Goal: Task Accomplishment & Management: Use online tool/utility

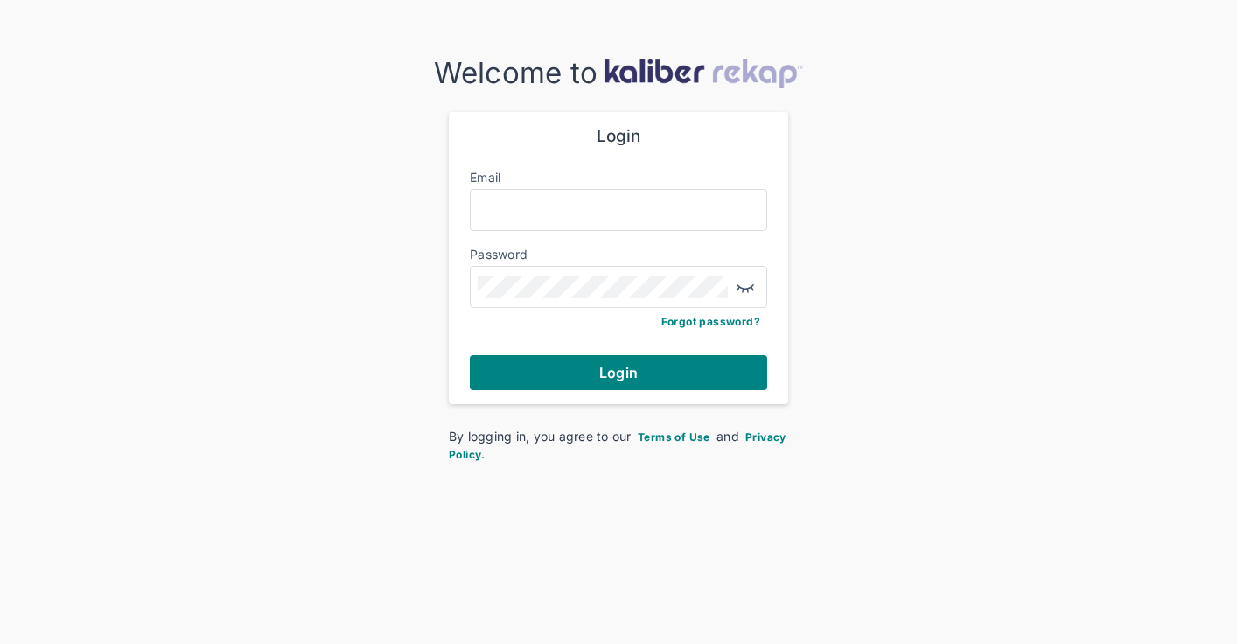
click at [685, 234] on form "Login Email Password Forgot password? Login" at bounding box center [619, 258] width 298 height 264
click at [687, 200] on input "Email" at bounding box center [619, 210] width 282 height 23
type input "**********"
click at [470, 355] on button "Login" at bounding box center [619, 372] width 298 height 35
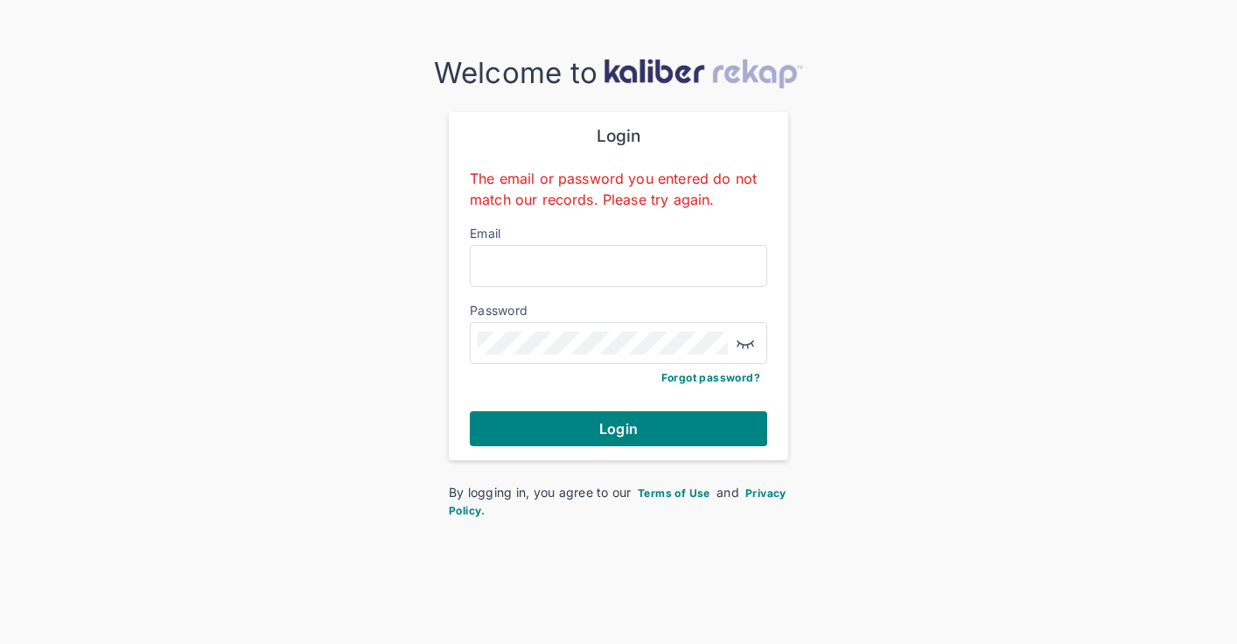
click at [678, 253] on div at bounding box center [619, 266] width 298 height 42
click at [677, 256] on input "Email" at bounding box center [619, 266] width 282 height 23
type input "**********"
click at [745, 345] on img "button" at bounding box center [745, 343] width 21 height 21
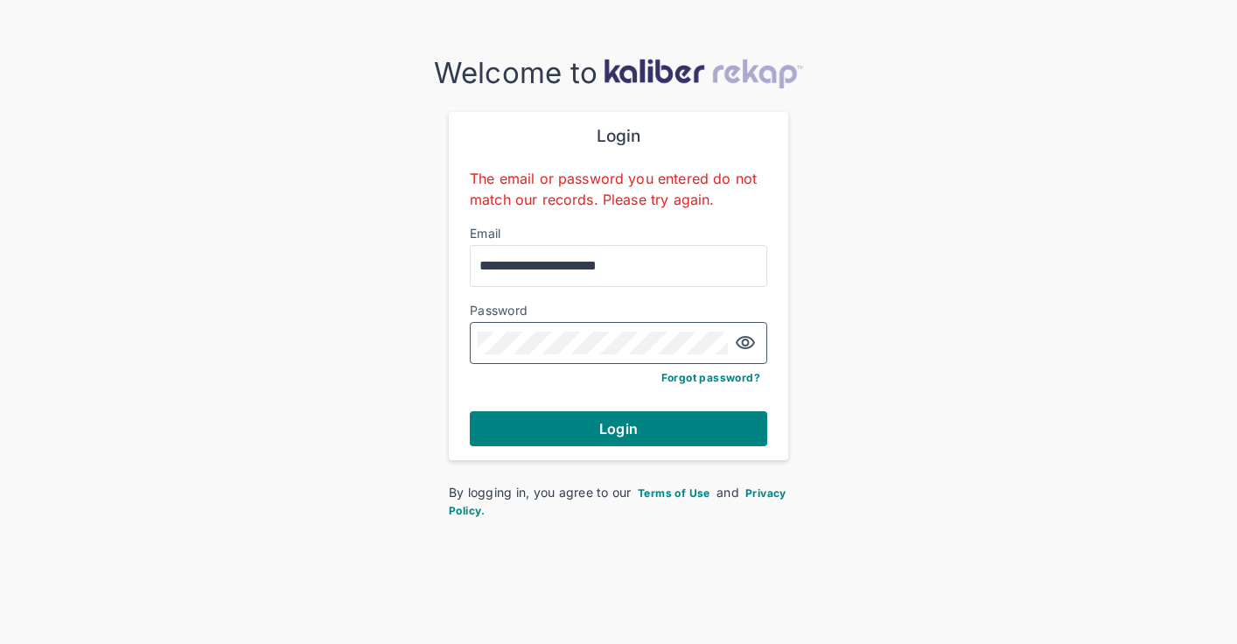
click at [470, 411] on button "Login" at bounding box center [619, 428] width 298 height 35
click at [675, 260] on input "Email" at bounding box center [619, 266] width 282 height 23
type input "**********"
click at [606, 354] on div at bounding box center [619, 343] width 298 height 42
click at [746, 342] on img "button" at bounding box center [745, 343] width 21 height 21
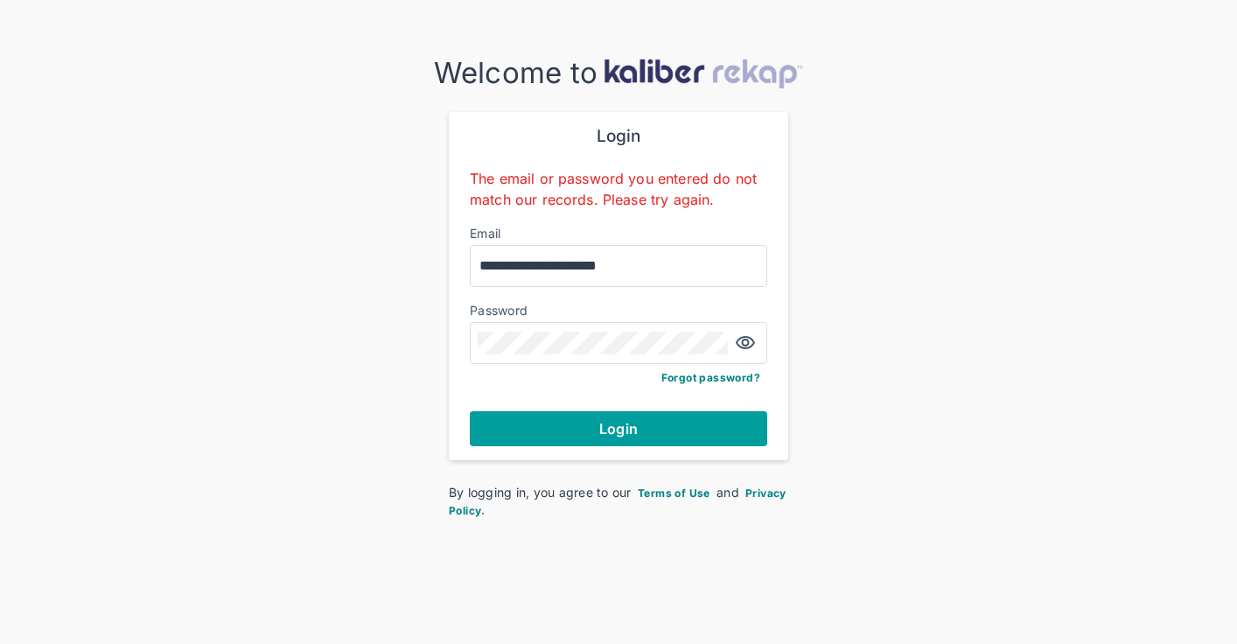
click at [655, 422] on button "Login" at bounding box center [619, 428] width 298 height 35
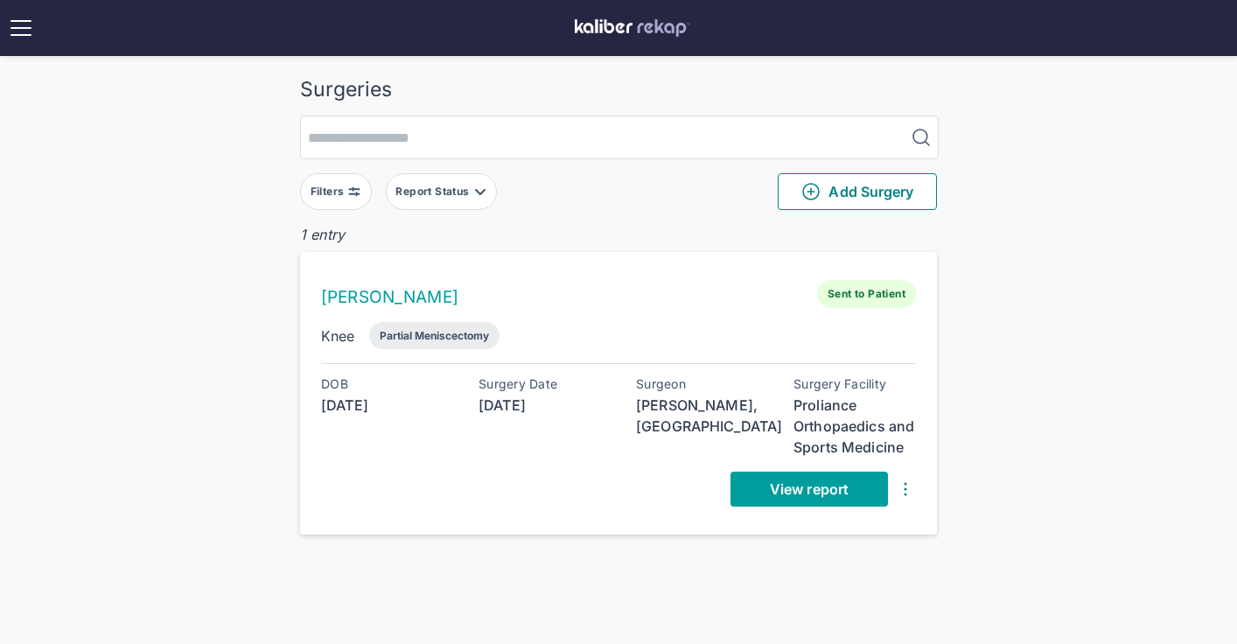
click at [808, 481] on span "View report" at bounding box center [809, 489] width 79 height 18
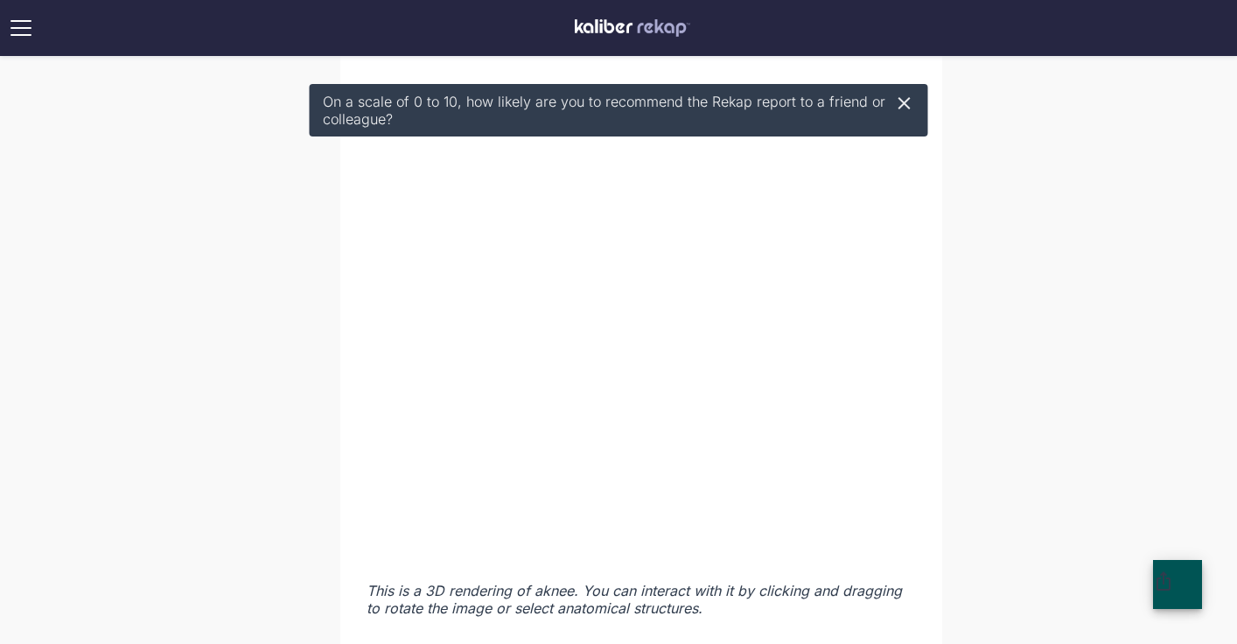
scroll to position [2194, 0]
click at [906, 102] on icon at bounding box center [905, 103] width 12 height 12
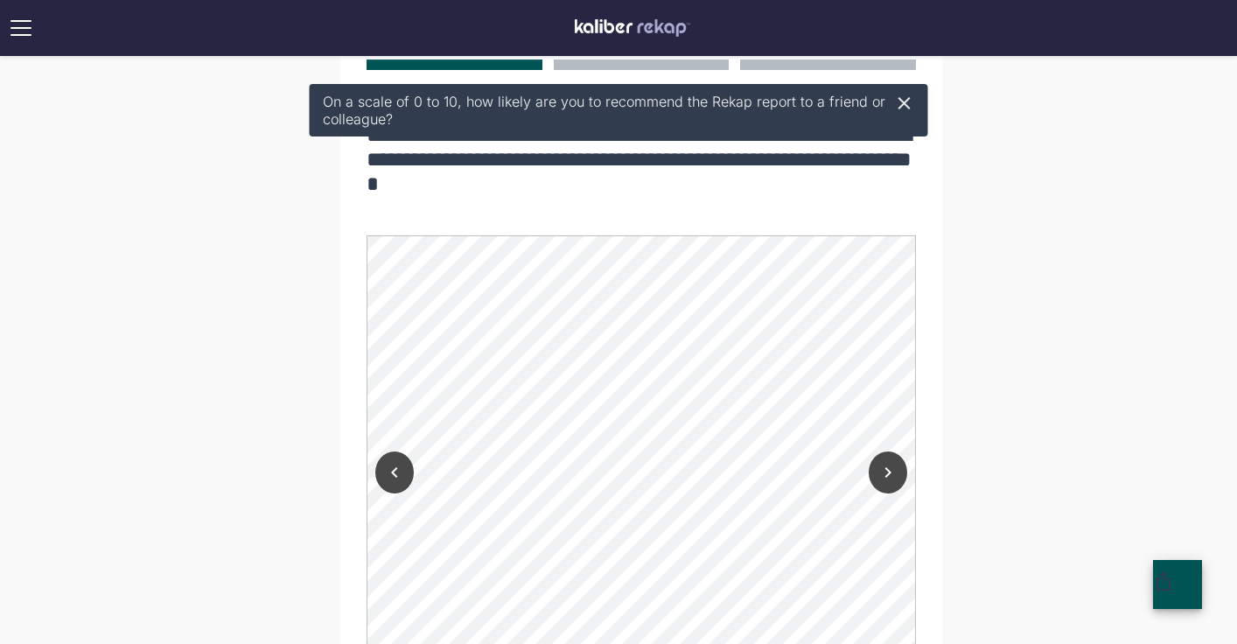
scroll to position [1314, 0]
